Goal: Find contact information: Find contact information

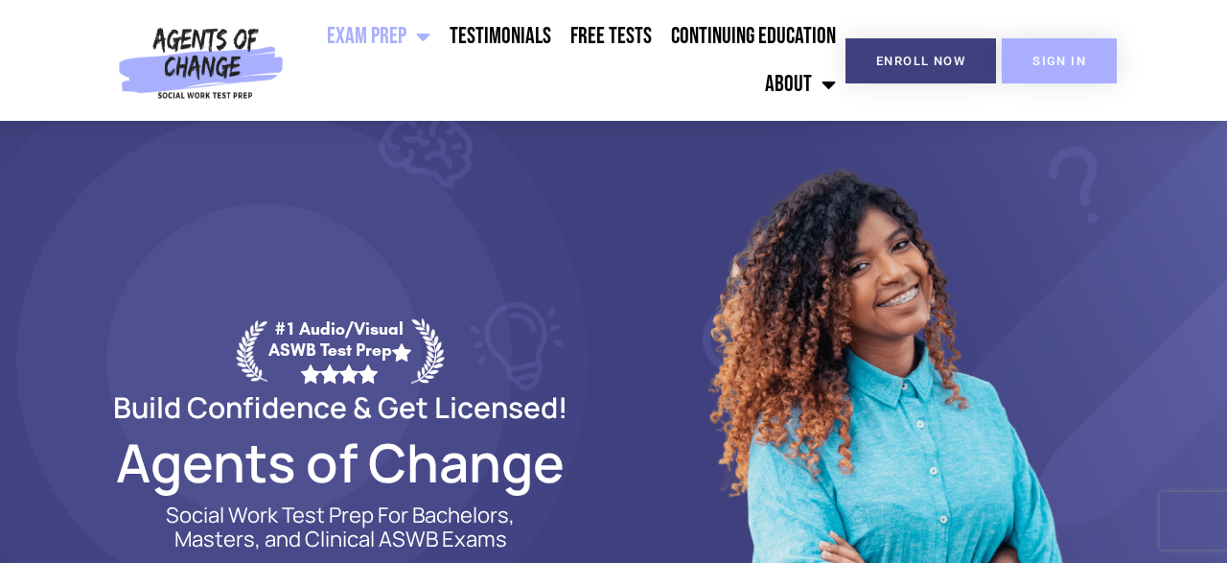
click at [1071, 72] on link "SIGN IN" at bounding box center [1059, 60] width 115 height 45
click at [1076, 72] on link "SIGN IN" at bounding box center [1059, 60] width 115 height 45
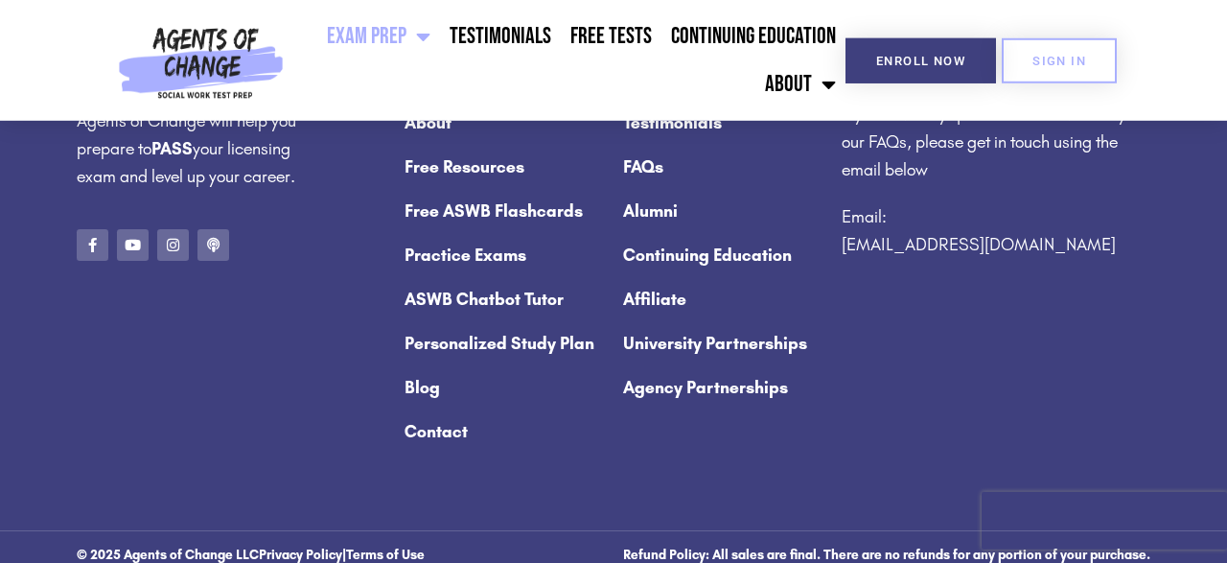
scroll to position [10320, 0]
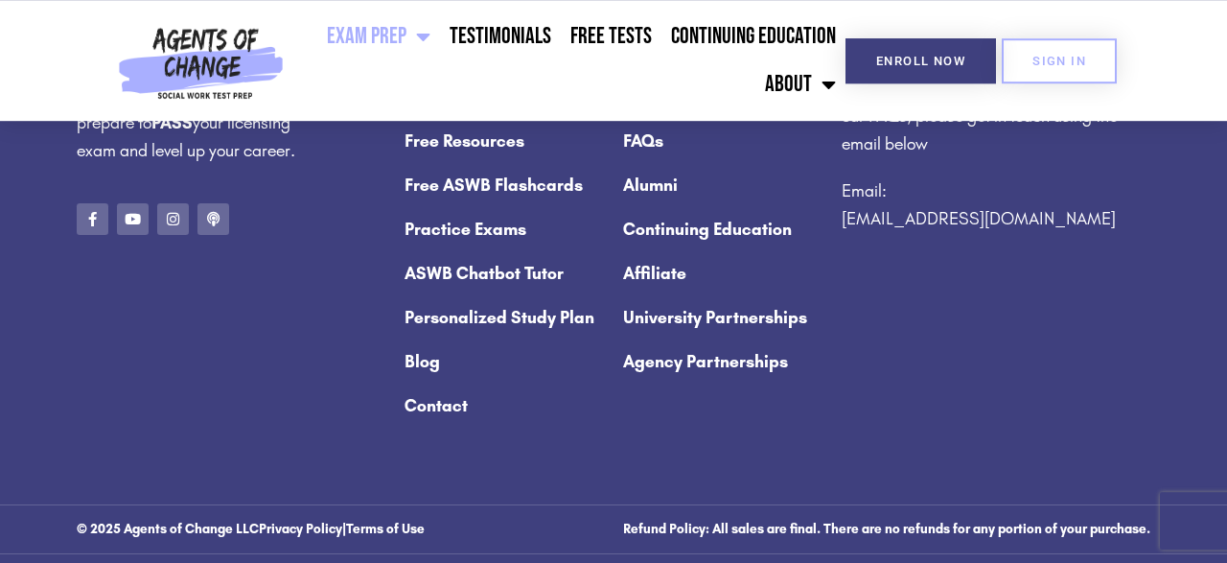
drag, startPoint x: 1100, startPoint y: 253, endPoint x: 844, endPoint y: 259, distance: 257.0
click at [844, 233] on p "Email: contact@agentsofchangeprep.com" at bounding box center [996, 205] width 309 height 56
copy link "[EMAIL_ADDRESS][DOMAIN_NAME]"
